Goal: Find specific page/section: Find specific page/section

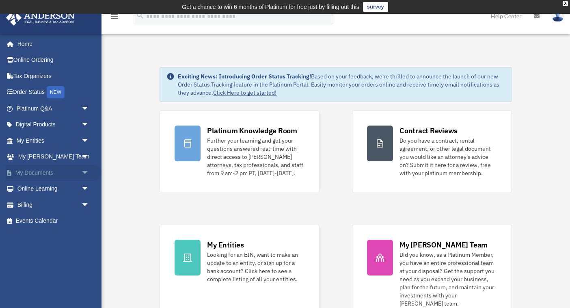
click at [84, 171] on span "arrow_drop_down" at bounding box center [89, 173] width 16 height 17
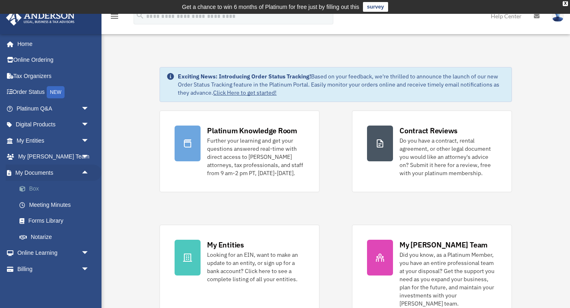
click at [46, 185] on link "Box" at bounding box center [56, 189] width 90 height 16
click at [45, 191] on link "Box" at bounding box center [56, 189] width 90 height 16
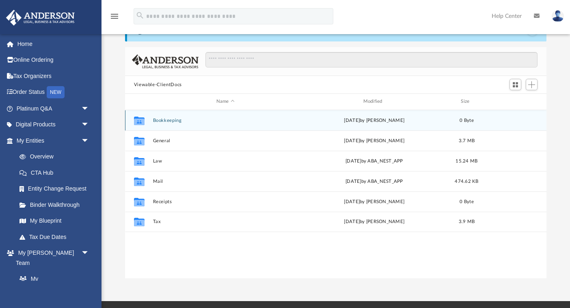
scroll to position [45, 0]
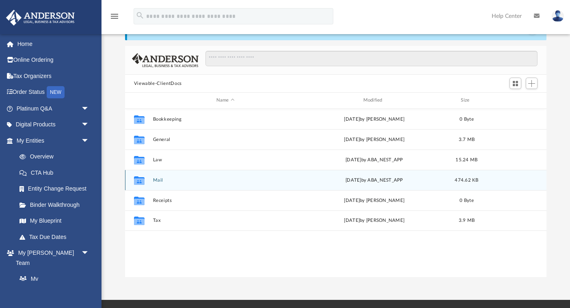
click at [147, 179] on div "Collaborated Folder" at bounding box center [139, 180] width 20 height 13
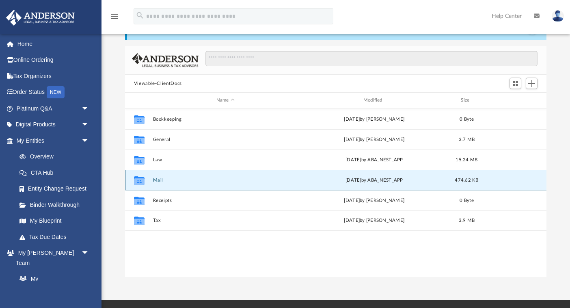
click at [147, 179] on div "Collaborated Folder" at bounding box center [139, 180] width 20 height 13
click at [169, 182] on button "Mail" at bounding box center [225, 180] width 145 height 5
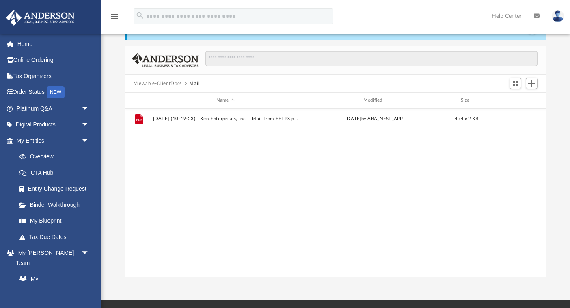
click at [169, 182] on div "File [DATE] (10:49:23) - Xen Enterprises, Inc. - Mail from EFTPS.pdf [DATE] by …" at bounding box center [336, 193] width 422 height 169
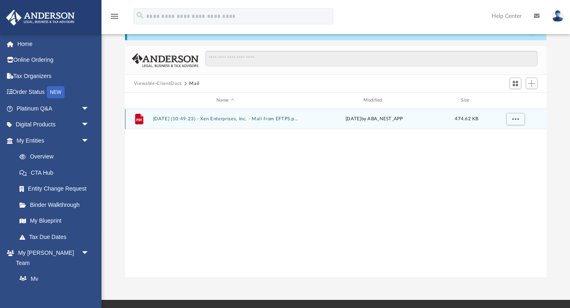
click at [236, 117] on button "[DATE] (10:49:23) - Xen Enterprises, Inc. - Mail from EFTPS.pdf" at bounding box center [225, 118] width 145 height 5
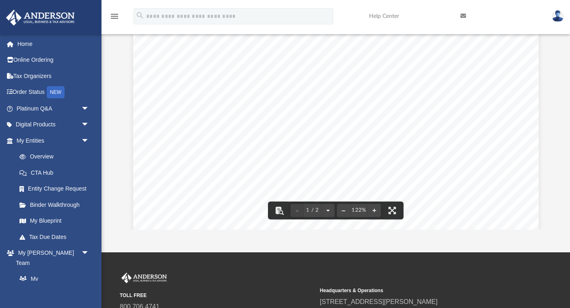
scroll to position [0, 0]
